Goal: Find specific page/section

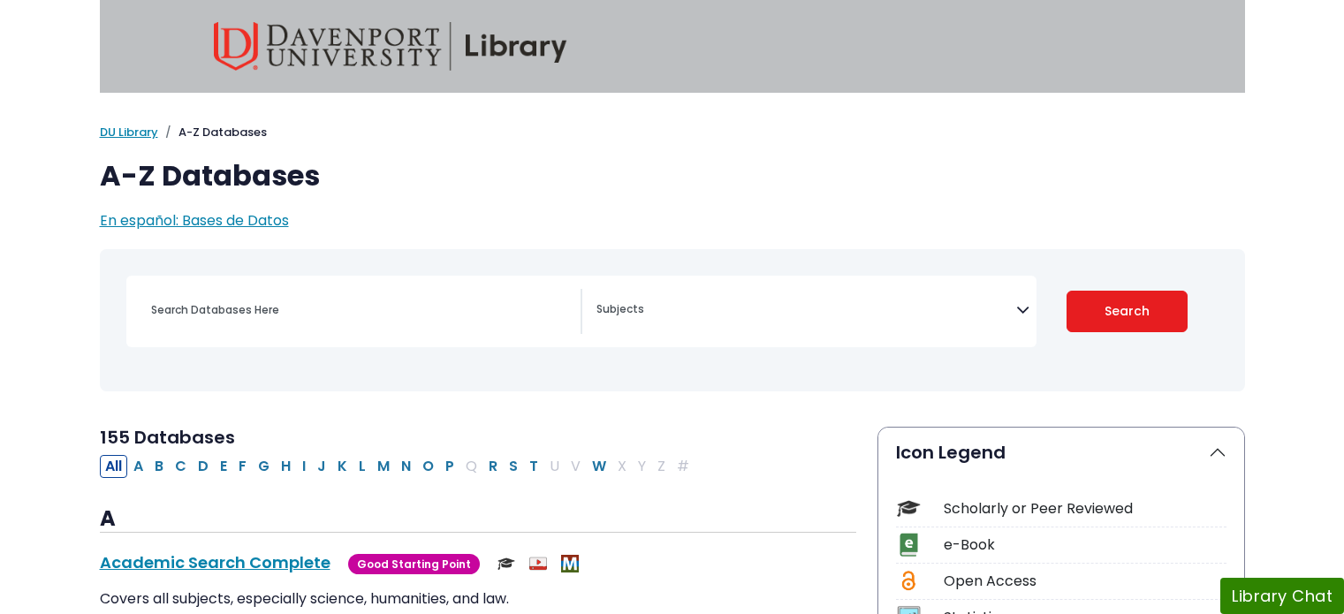
select select "Database Subject Filter"
click at [322, 300] on input "Search database by title or keyword" at bounding box center [361, 310] width 440 height 26
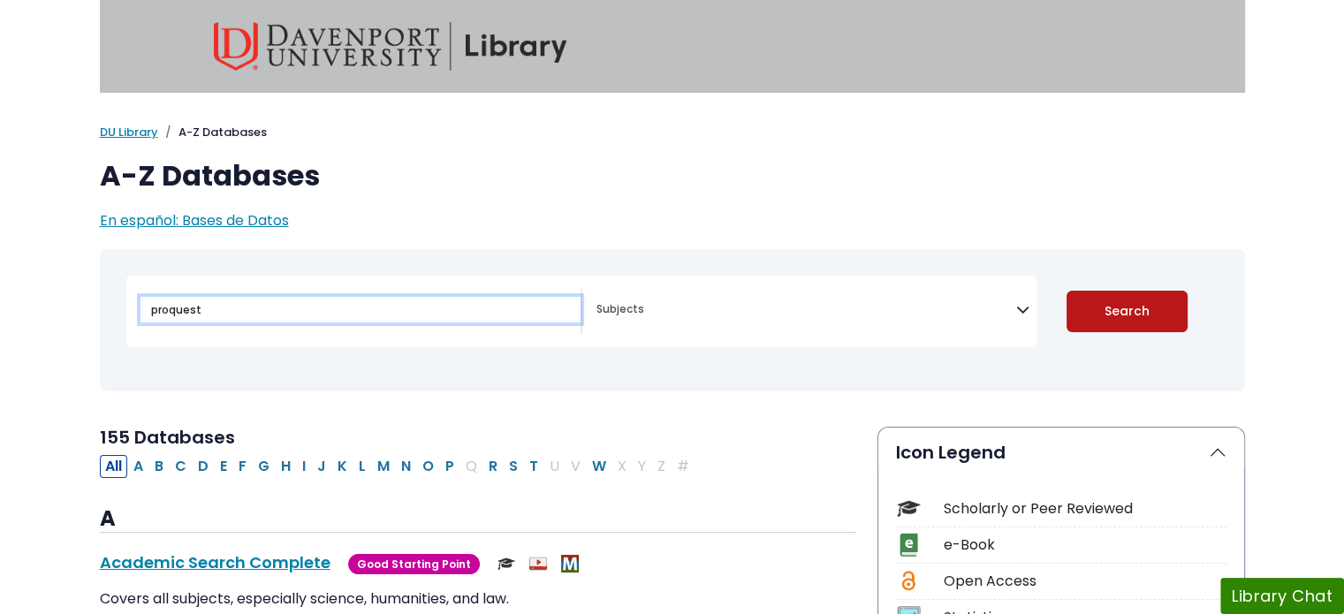
type input "proquest"
click at [1120, 330] on button "Search" at bounding box center [1127, 312] width 121 height 42
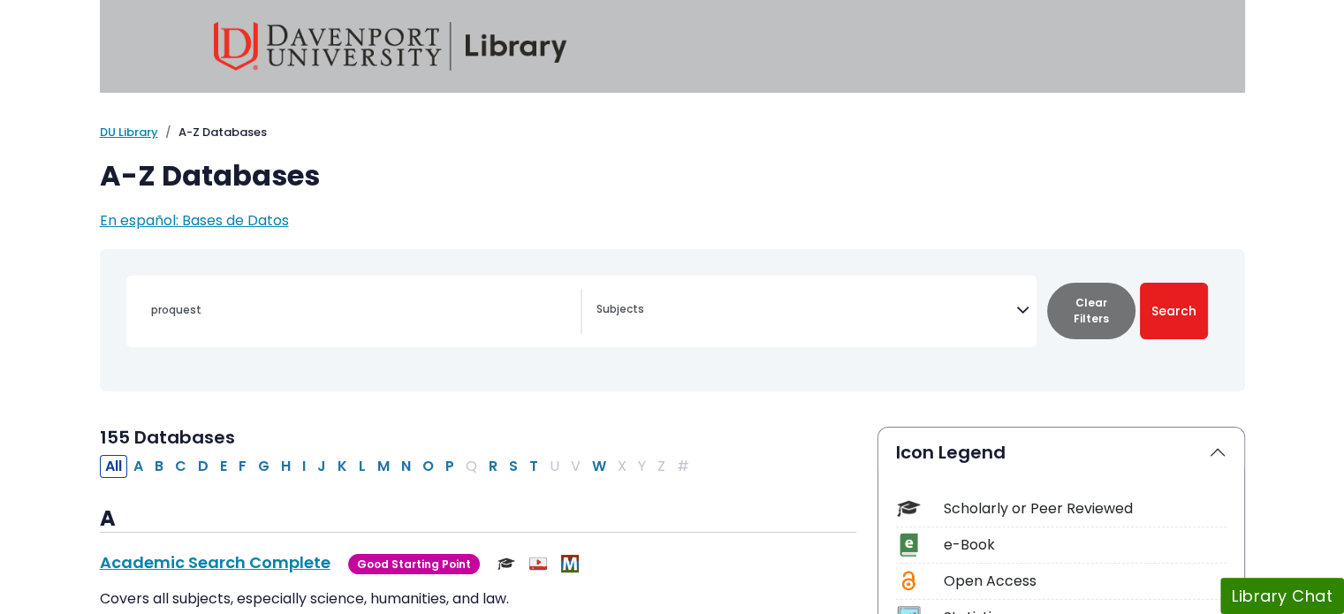
select select "Database Subject Filter"
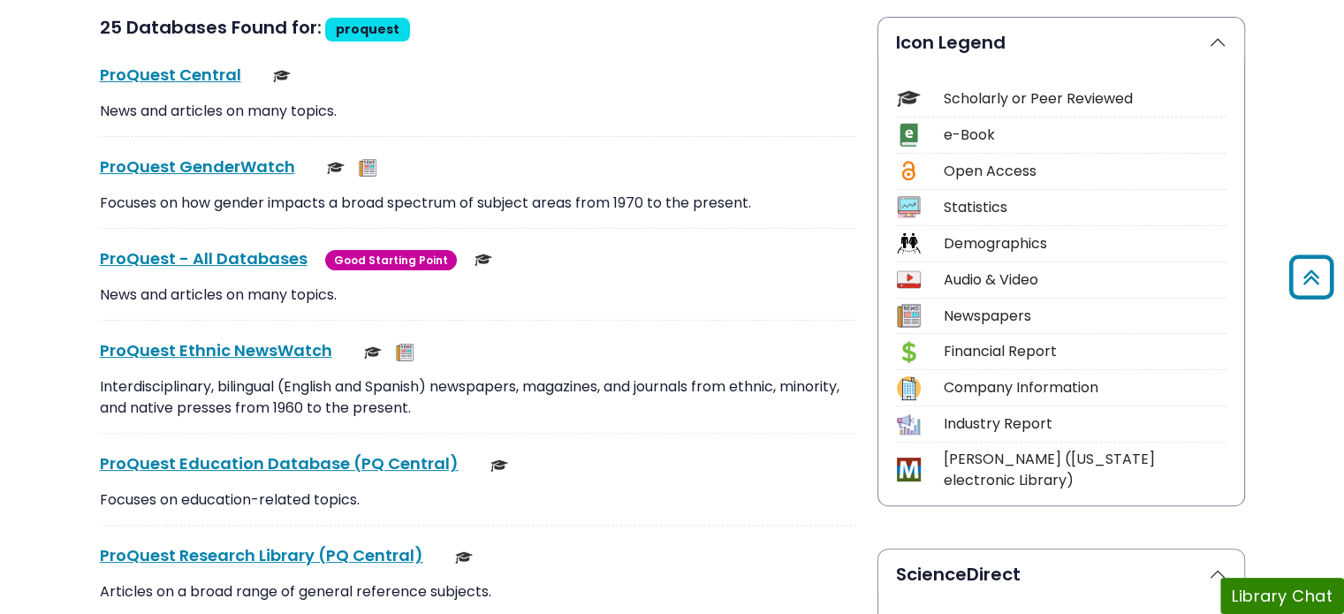
scroll to position [442, 0]
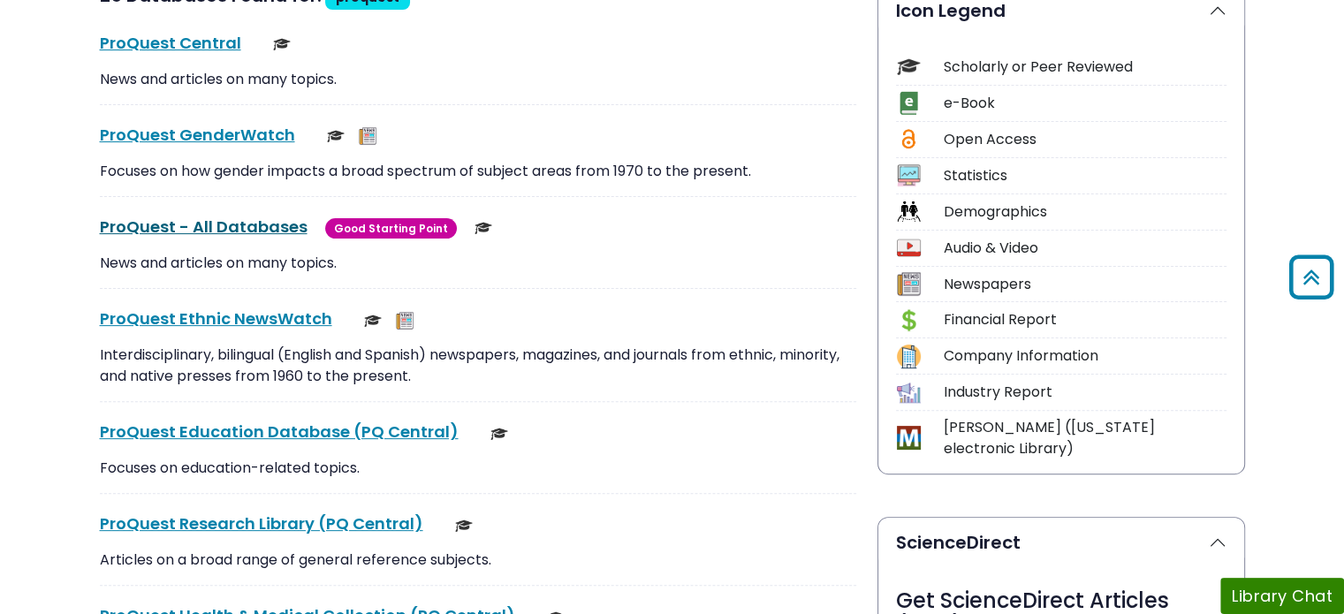
click at [225, 223] on link "ProQuest - All Databases This link opens in a new window" at bounding box center [204, 227] width 208 height 22
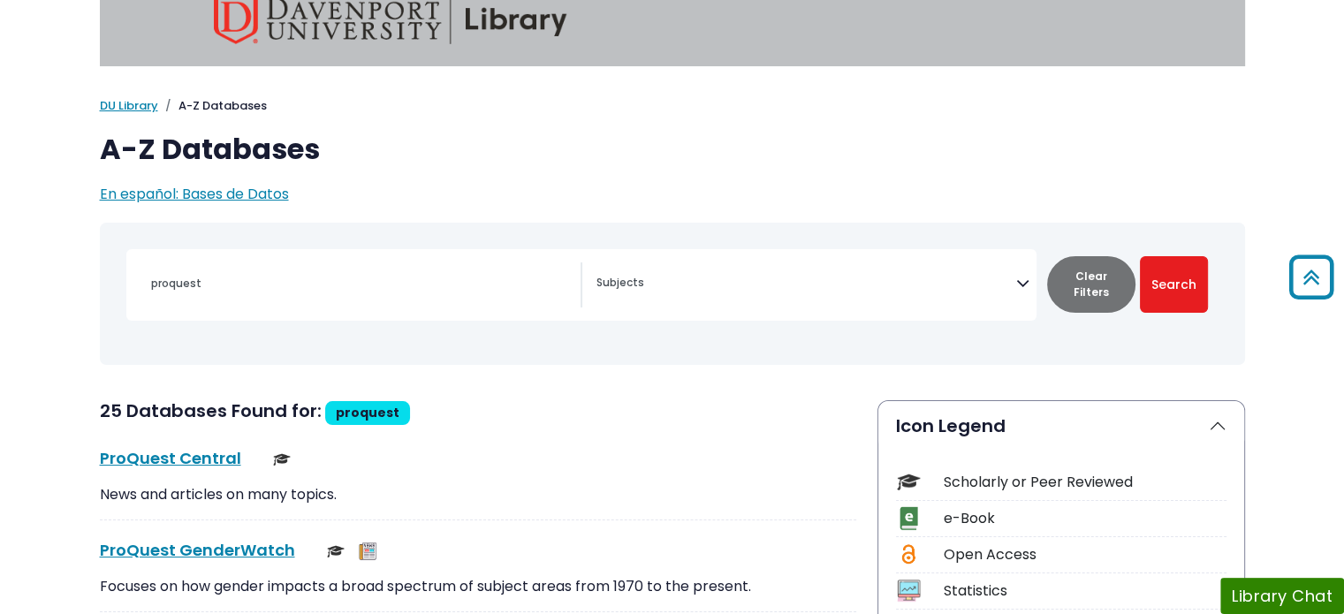
scroll to position [0, 0]
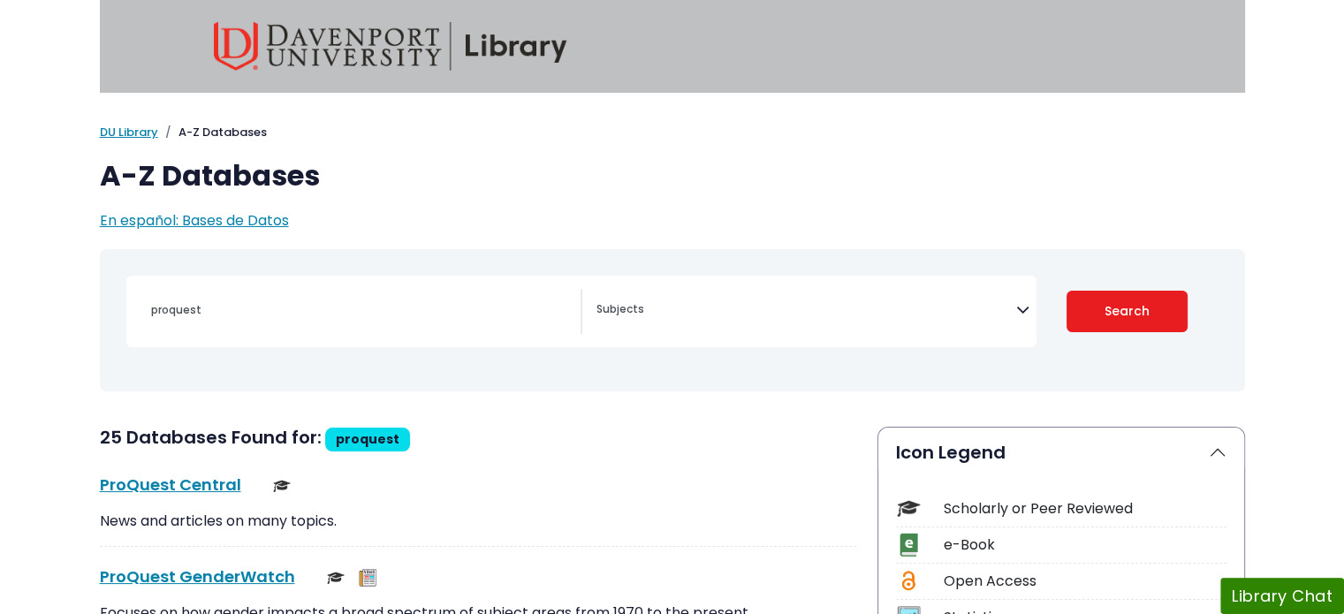
select select "Database Subject Filter"
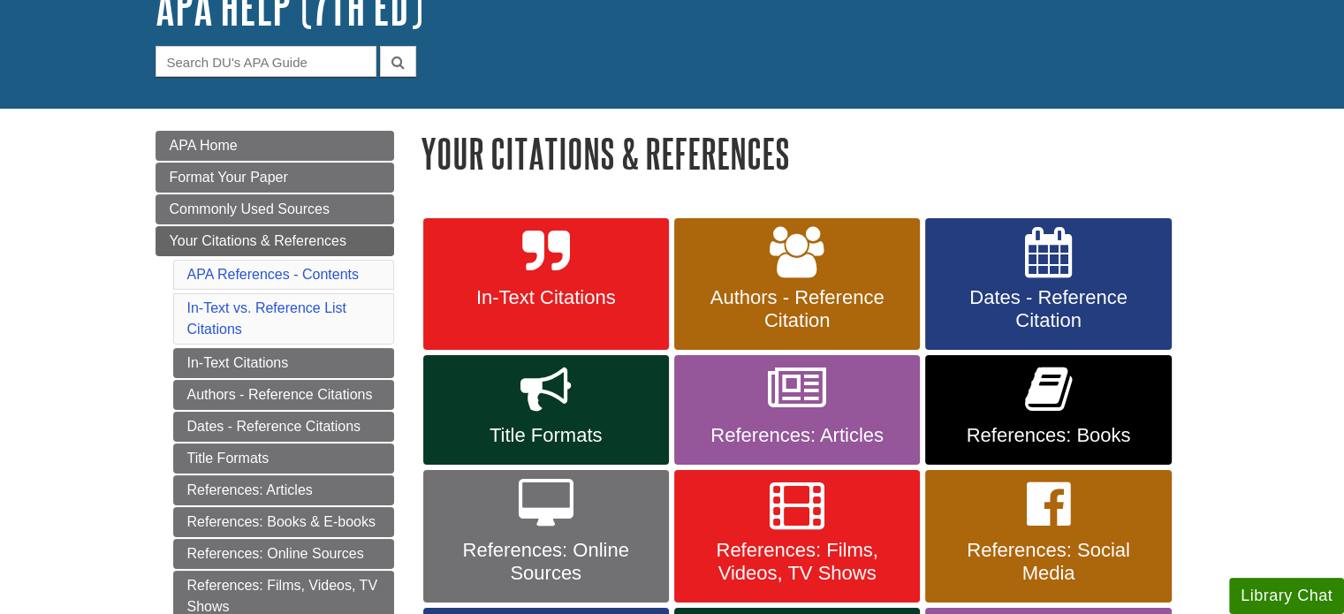
scroll to position [177, 0]
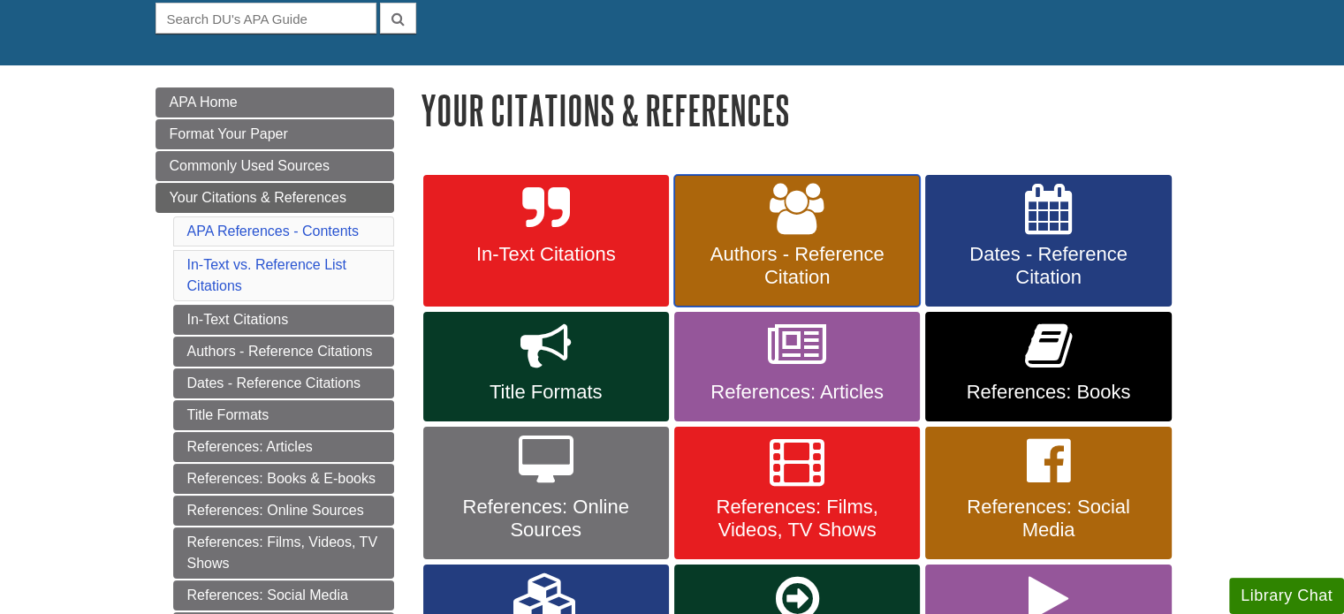
click at [798, 228] on icon at bounding box center [797, 209] width 55 height 51
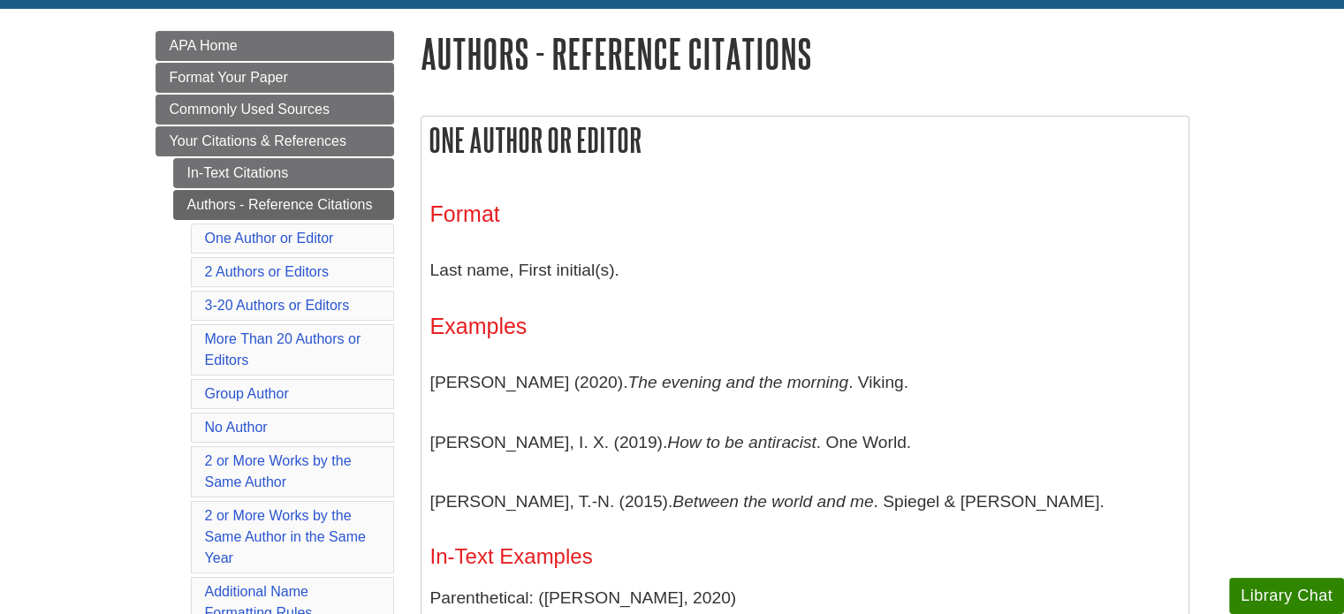
scroll to position [265, 0]
